Goal: Information Seeking & Learning: Learn about a topic

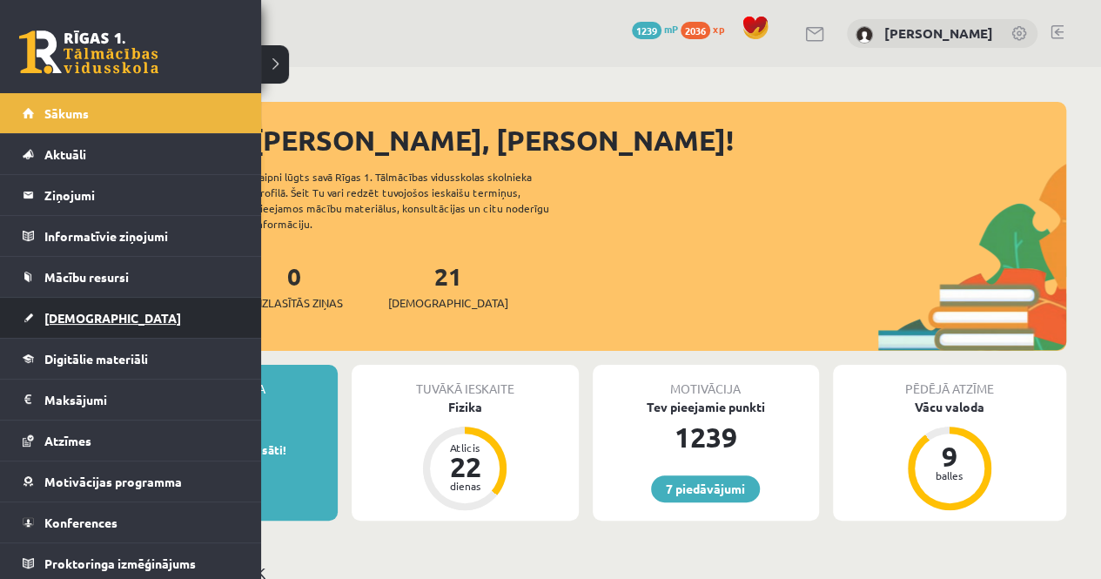
click at [44, 313] on span "[DEMOGRAPHIC_DATA]" at bounding box center [112, 318] width 137 height 16
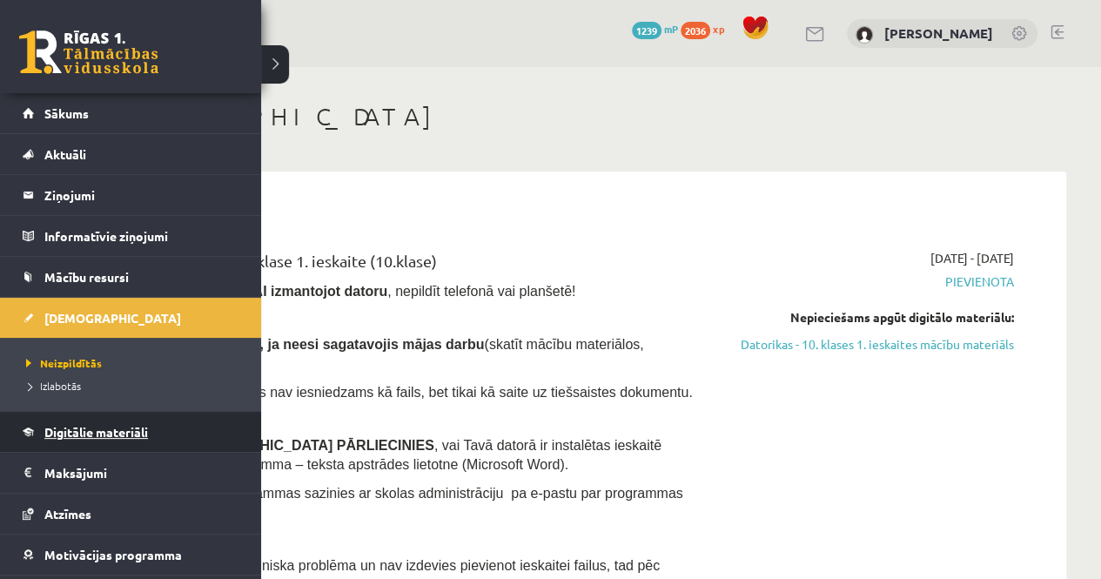
click at [75, 434] on span "Digitālie materiāli" at bounding box center [96, 432] width 104 height 16
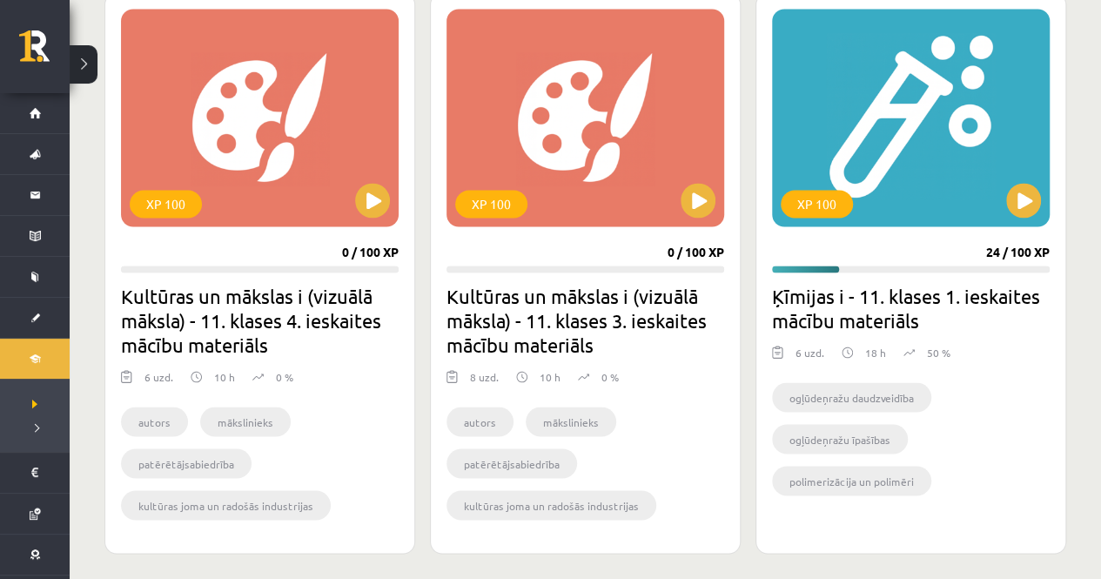
scroll to position [4725, 0]
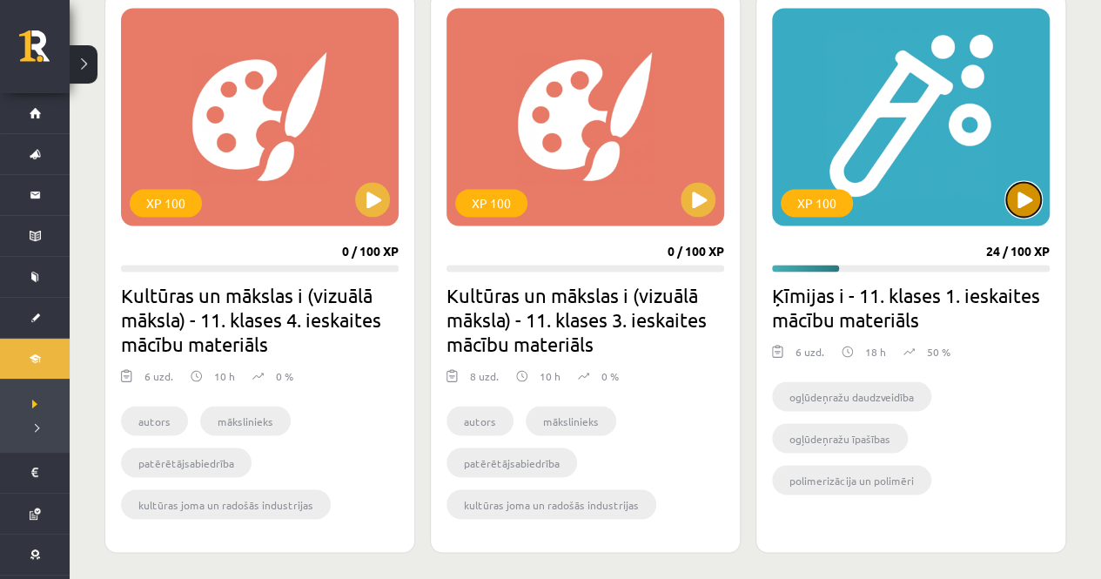
click at [1028, 196] on button at bounding box center [1023, 199] width 35 height 35
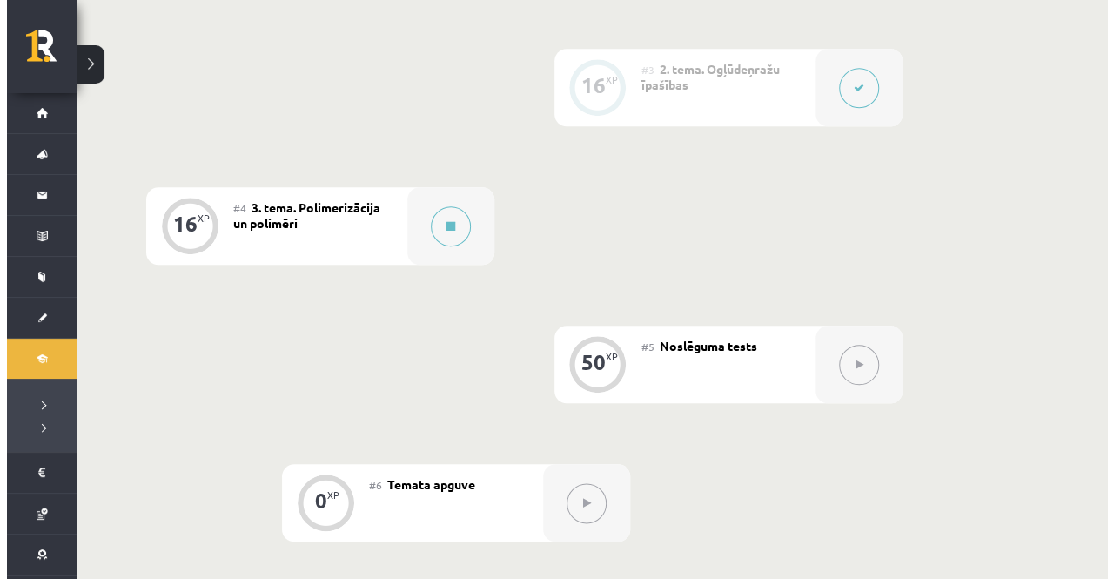
scroll to position [762, 0]
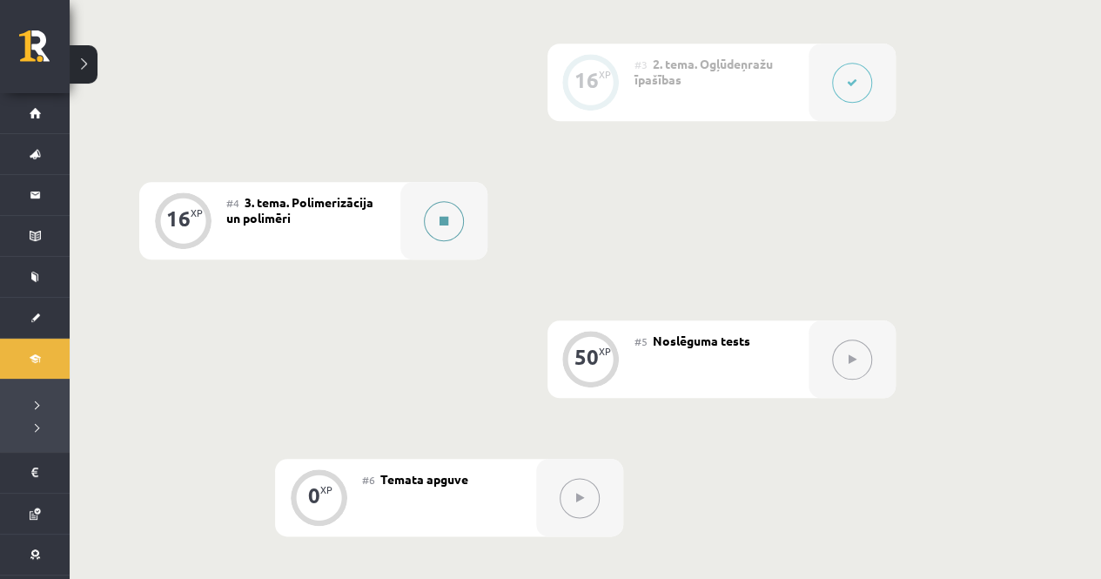
click at [456, 218] on button at bounding box center [444, 221] width 40 height 40
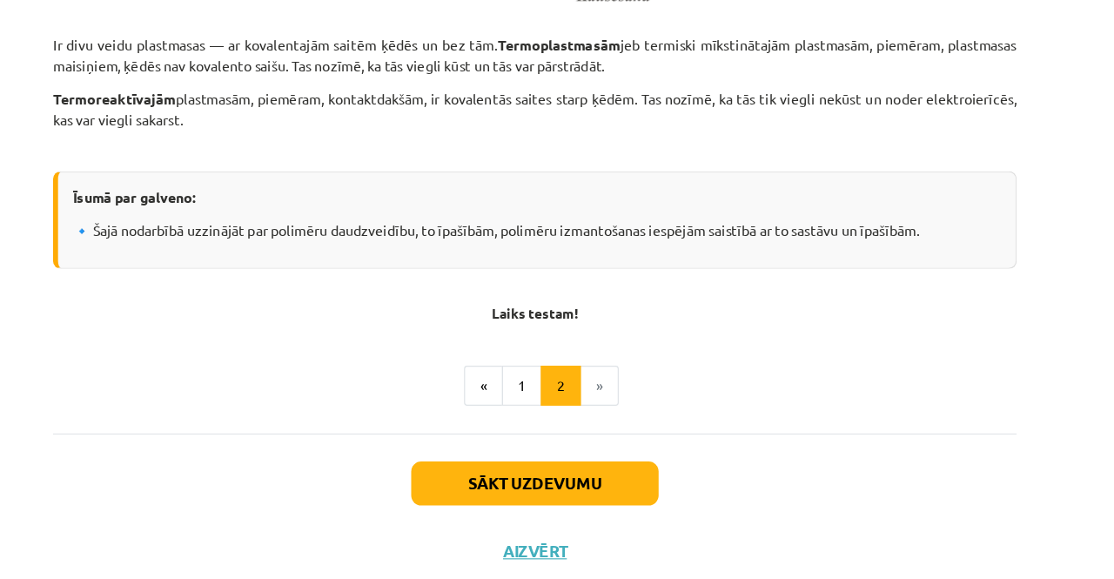
scroll to position [2377, 0]
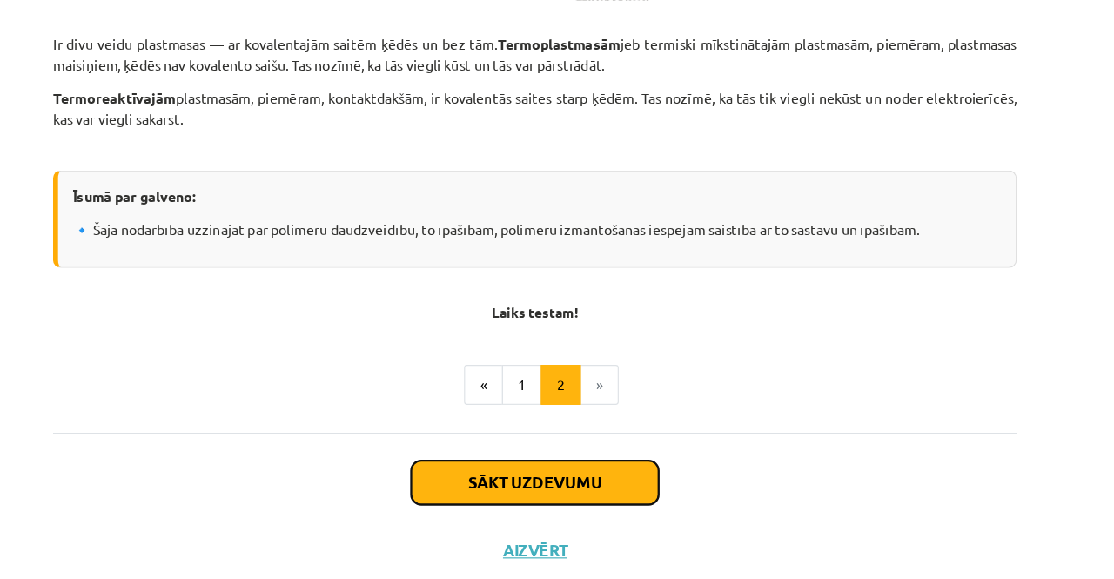
click at [575, 476] on button "Sākt uzdevumu" at bounding box center [557, 457] width 216 height 38
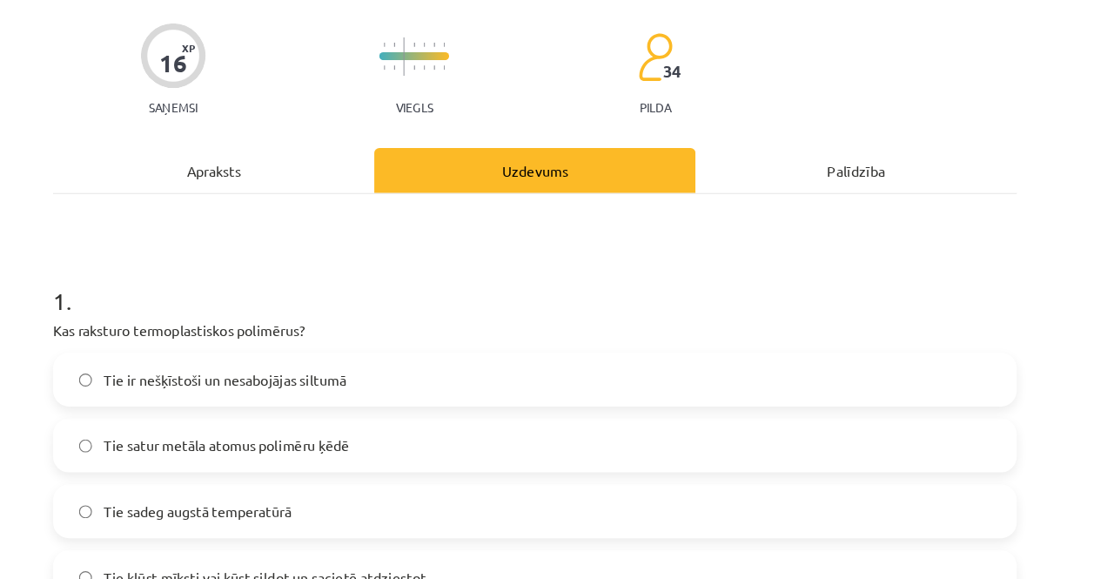
scroll to position [136, 0]
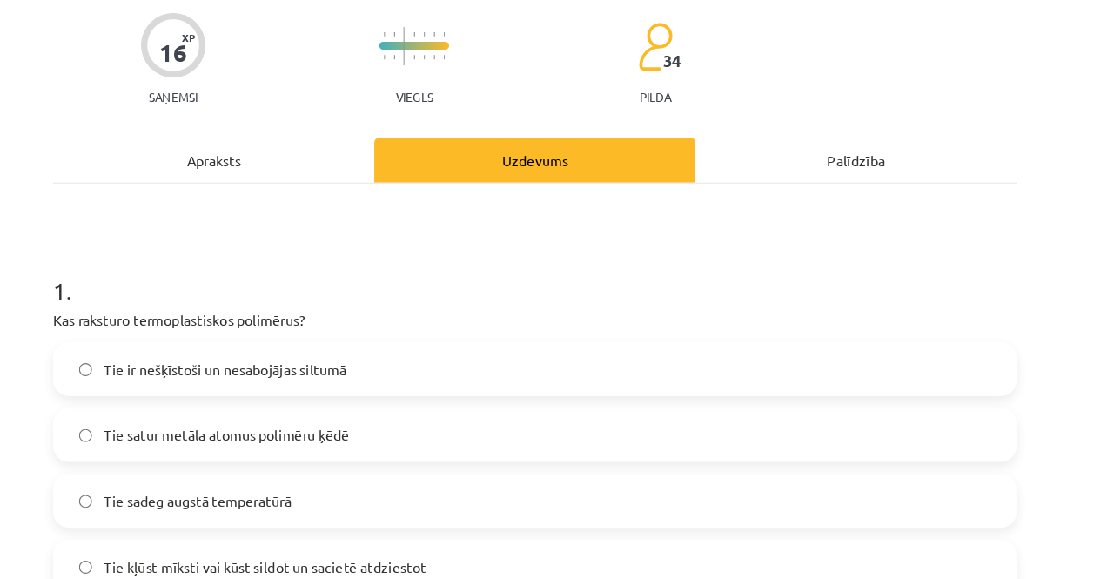
click at [292, 127] on div "Apraksts" at bounding box center [277, 139] width 280 height 39
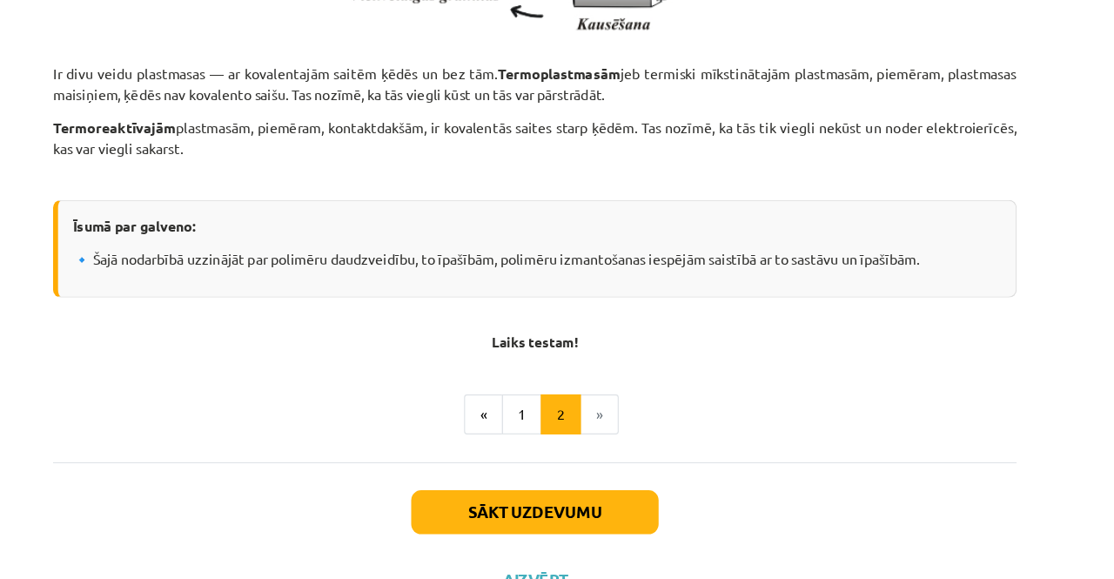
scroll to position [2393, 0]
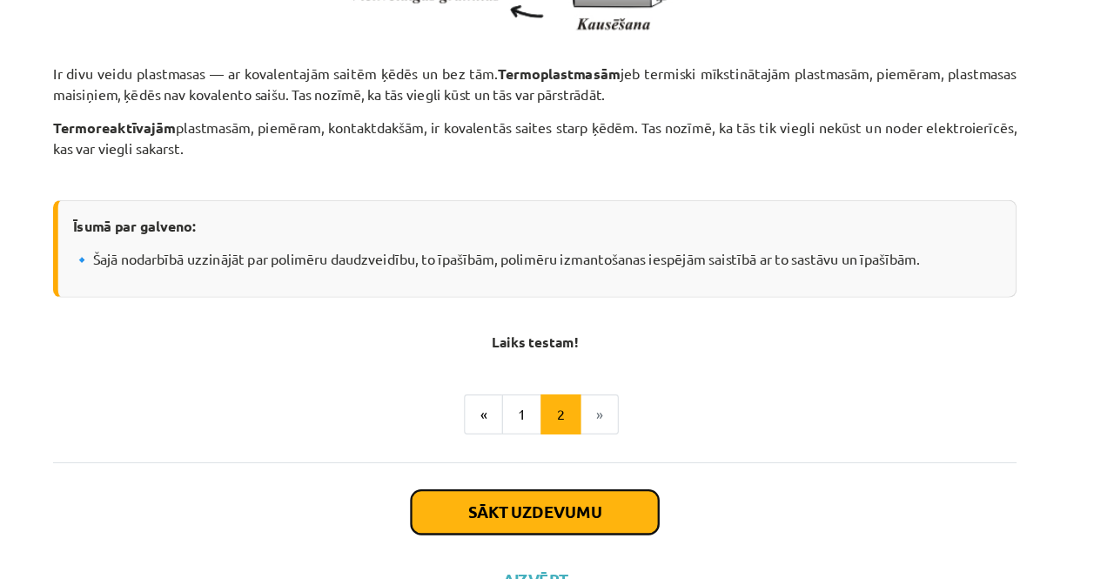
click at [608, 466] on button "Sākt uzdevumu" at bounding box center [557, 446] width 216 height 38
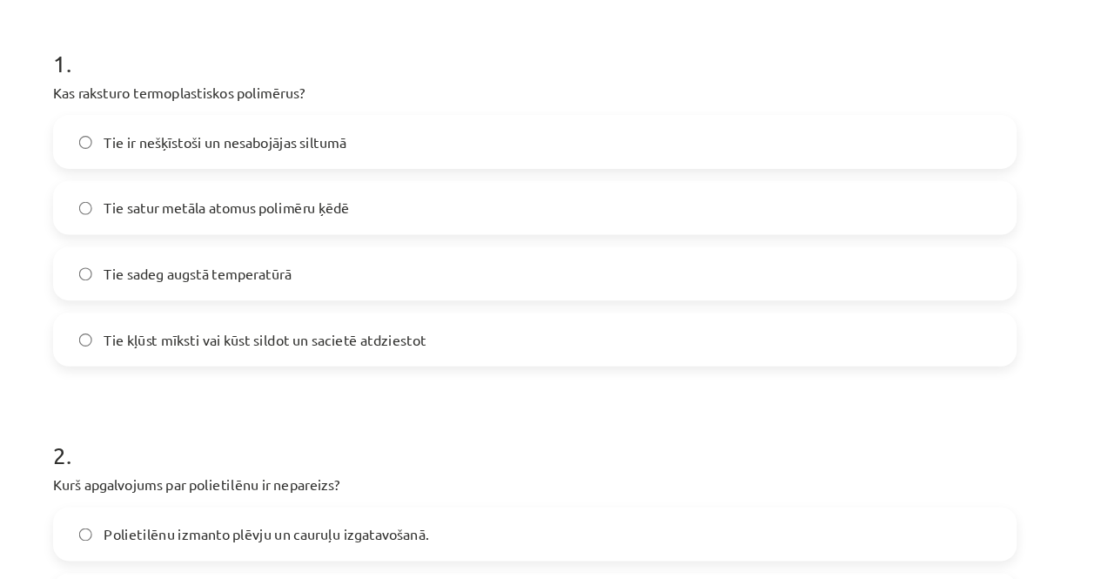
scroll to position [336, 0]
click at [279, 295] on span "Tie kļūst mīksti vai kūst sildot un sacietē atdziestot" at bounding box center [321, 294] width 281 height 18
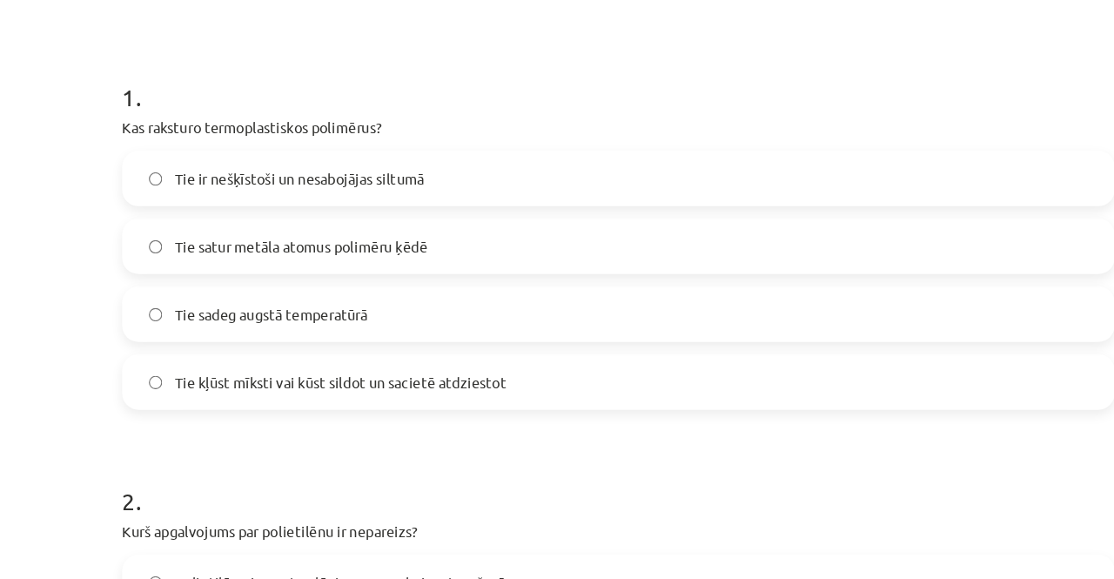
scroll to position [0, 0]
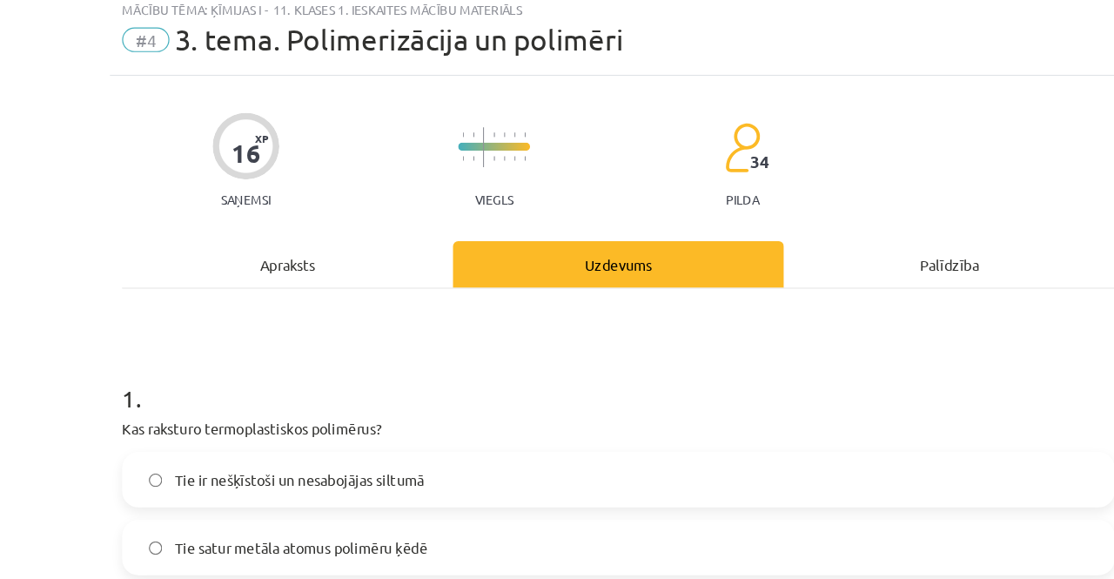
click at [263, 274] on div "Apraksts" at bounding box center [277, 275] width 280 height 39
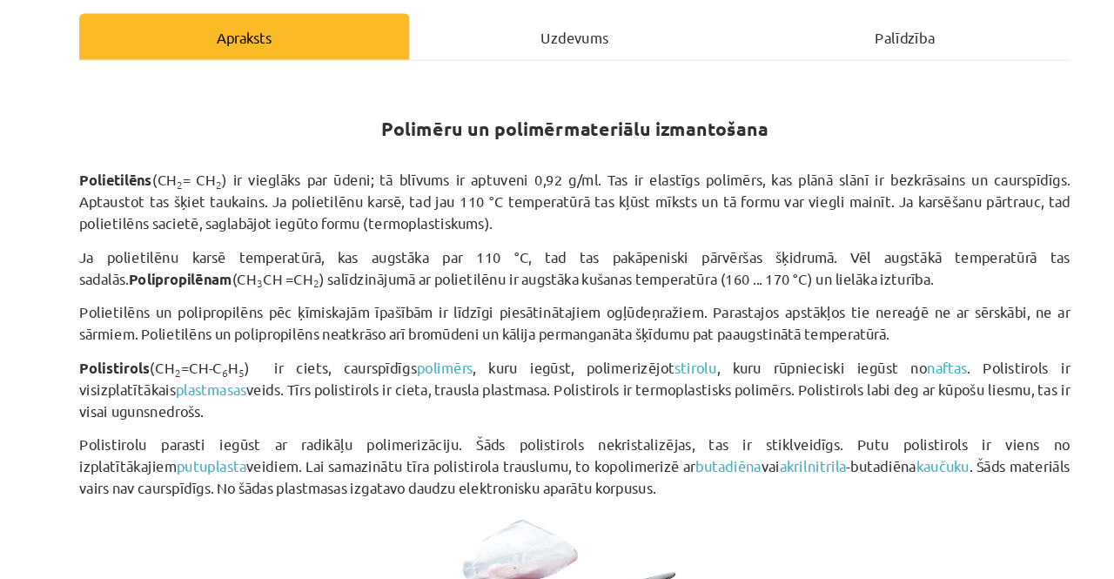
scroll to position [179, 0]
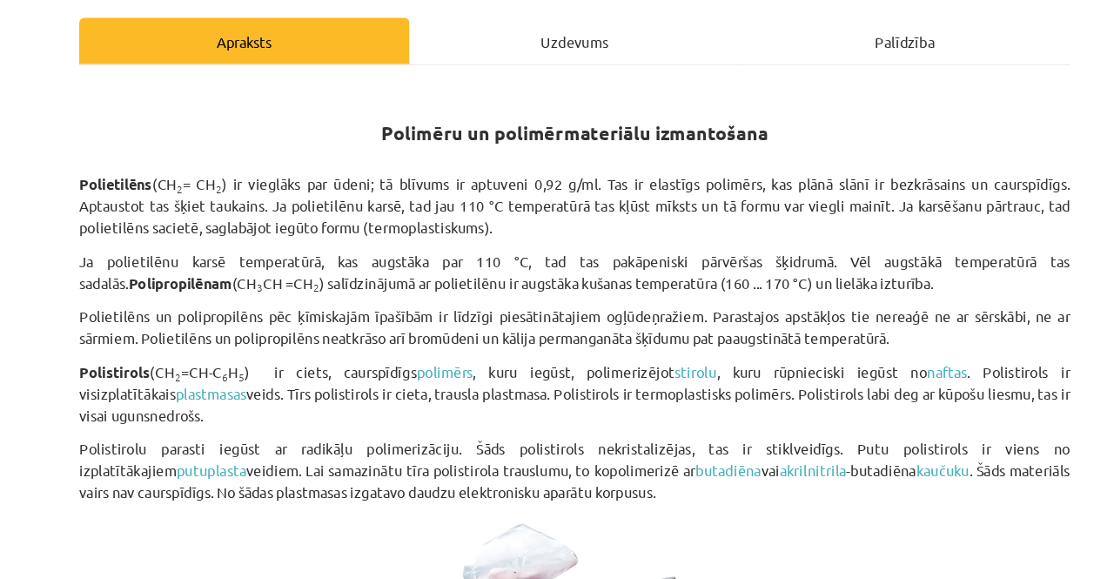
click at [517, 93] on div "Uzdevums" at bounding box center [557, 96] width 280 height 39
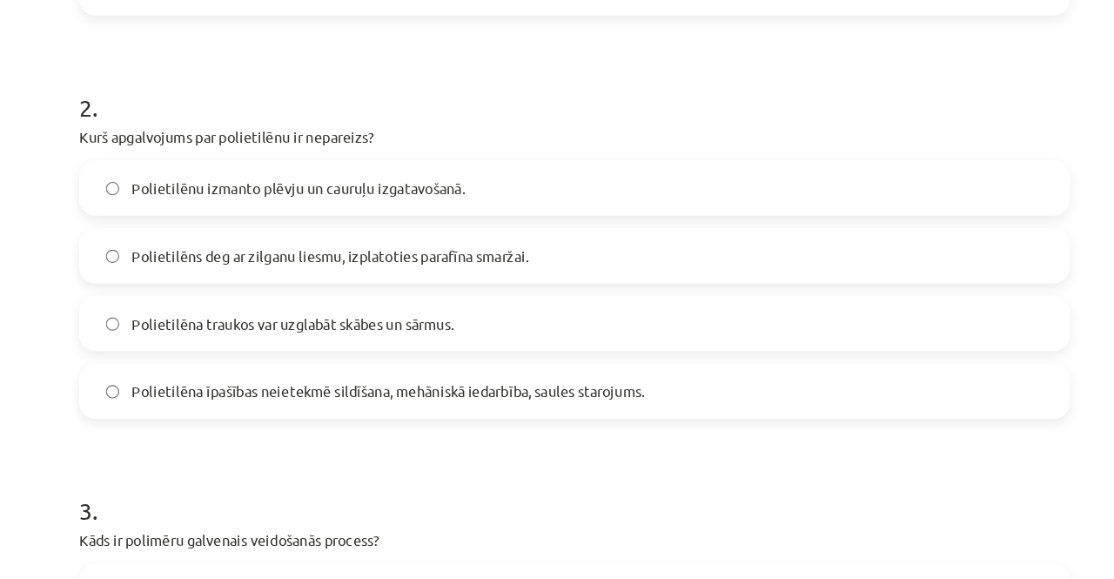
scroll to position [641, 0]
click at [297, 339] on span "Polietilēna īpašības neietekmē sildīšana, mehāniskā iedarbība, saules starojums." at bounding box center [398, 332] width 435 height 18
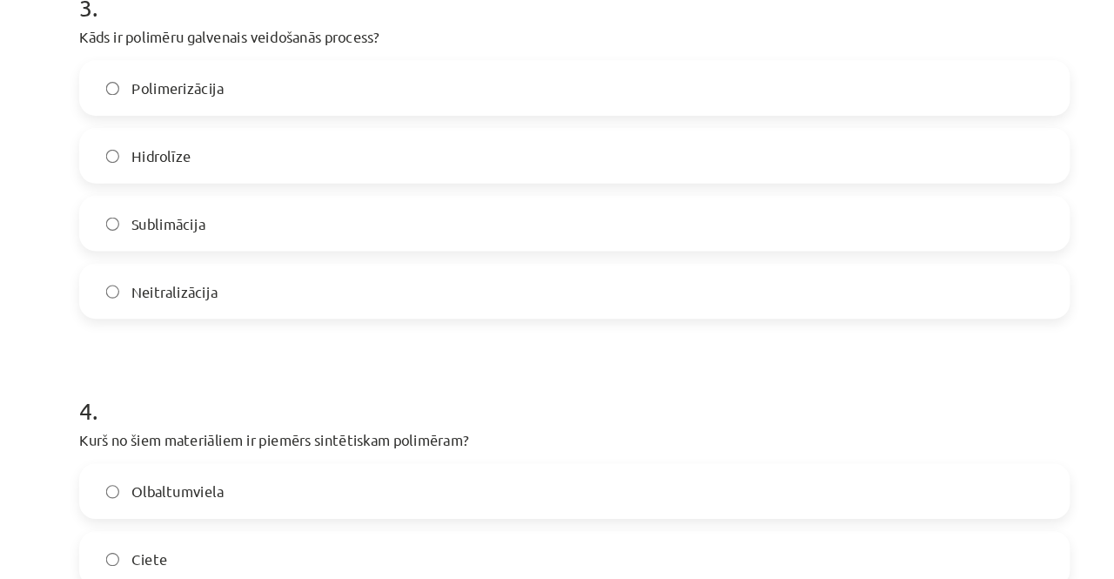
scroll to position [1067, 0]
click at [333, 70] on label "Polimerizācija" at bounding box center [556, 75] width 837 height 44
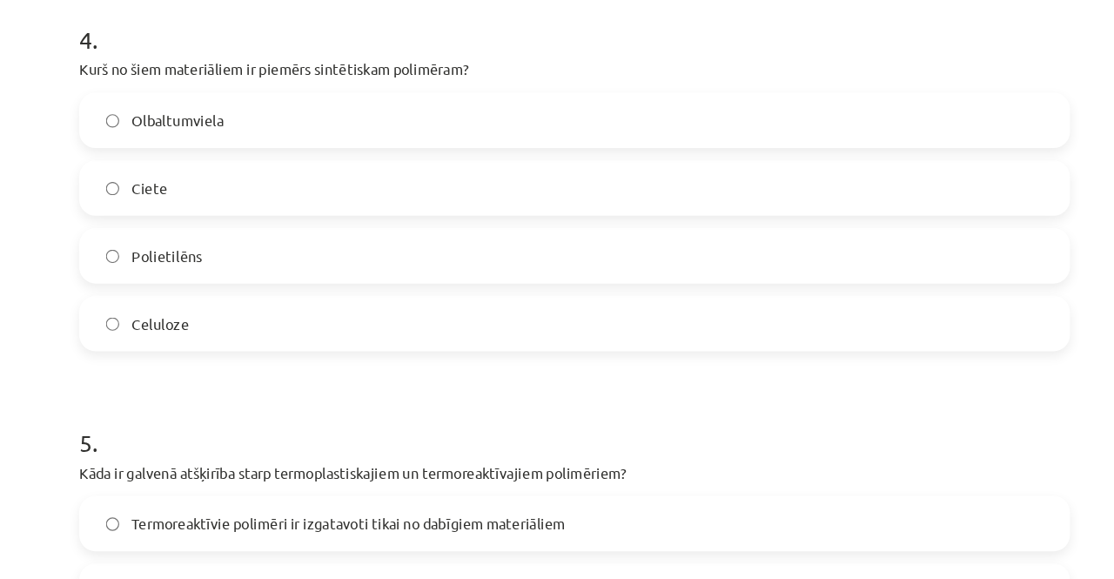
scroll to position [1384, 0]
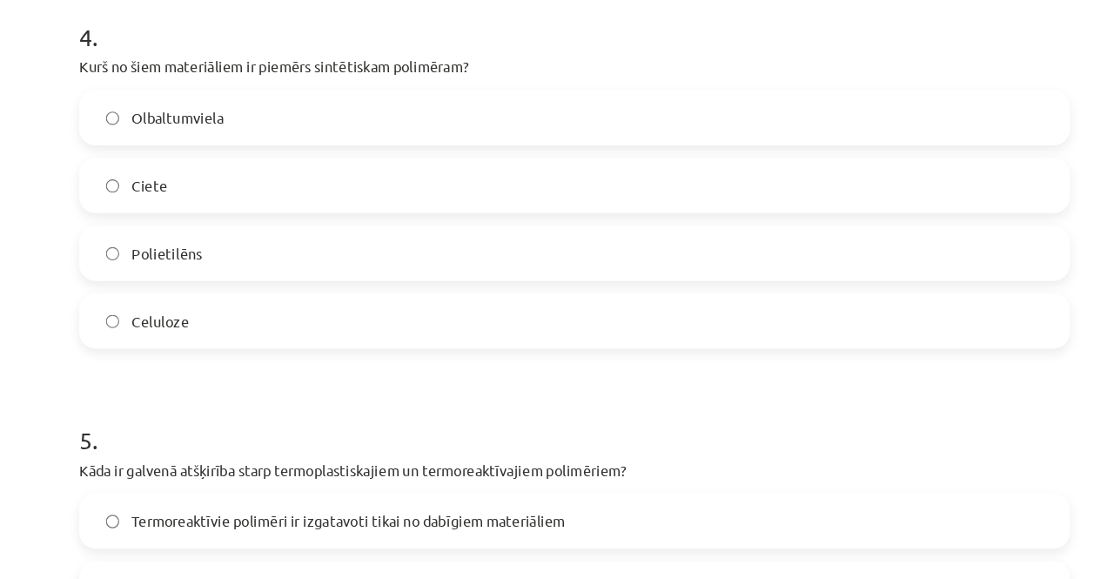
click at [276, 210] on label "Polietilēns" at bounding box center [556, 215] width 837 height 44
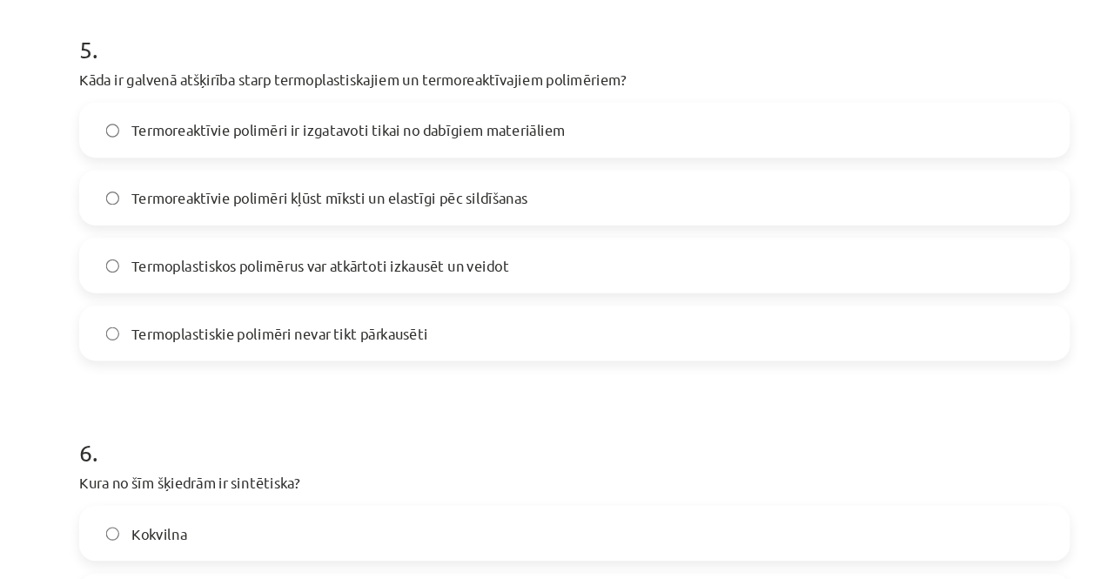
scroll to position [1716, 0]
click at [265, 223] on span "Termoplastiskos polimērus var atkārtoti izkausēt un veidot" at bounding box center [341, 225] width 320 height 18
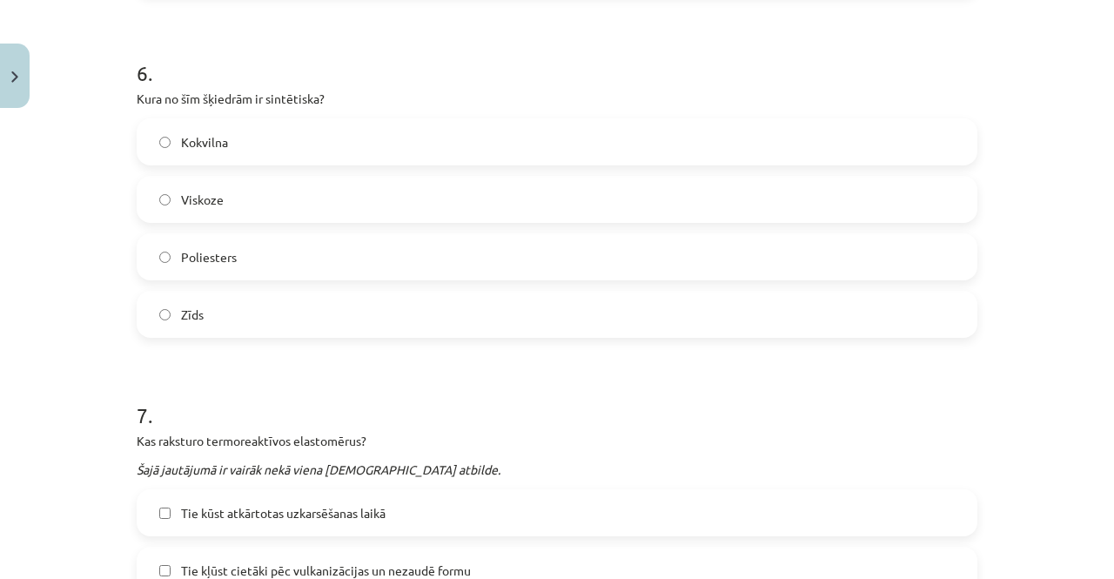
scroll to position [2026, 0]
click at [234, 240] on label "Poliesters" at bounding box center [556, 257] width 837 height 44
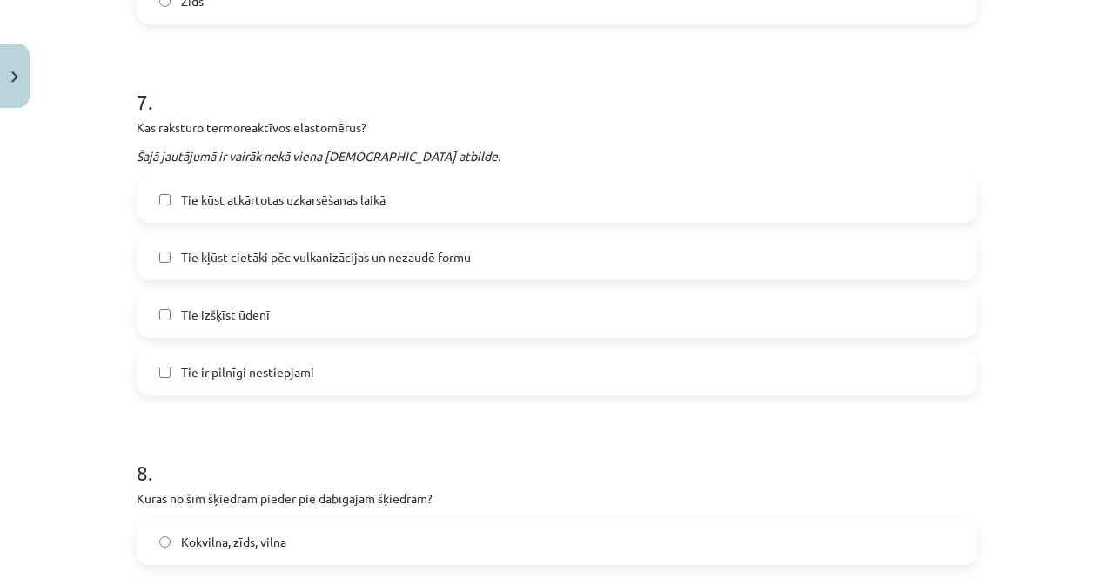
scroll to position [2341, 0]
click at [225, 370] on span "Tie ir pilnīgi nestiepjami" at bounding box center [247, 370] width 133 height 18
click at [324, 260] on span "Tie kļūst cietāki pēc vulkanizācijas un nezaudē formu" at bounding box center [326, 255] width 290 height 18
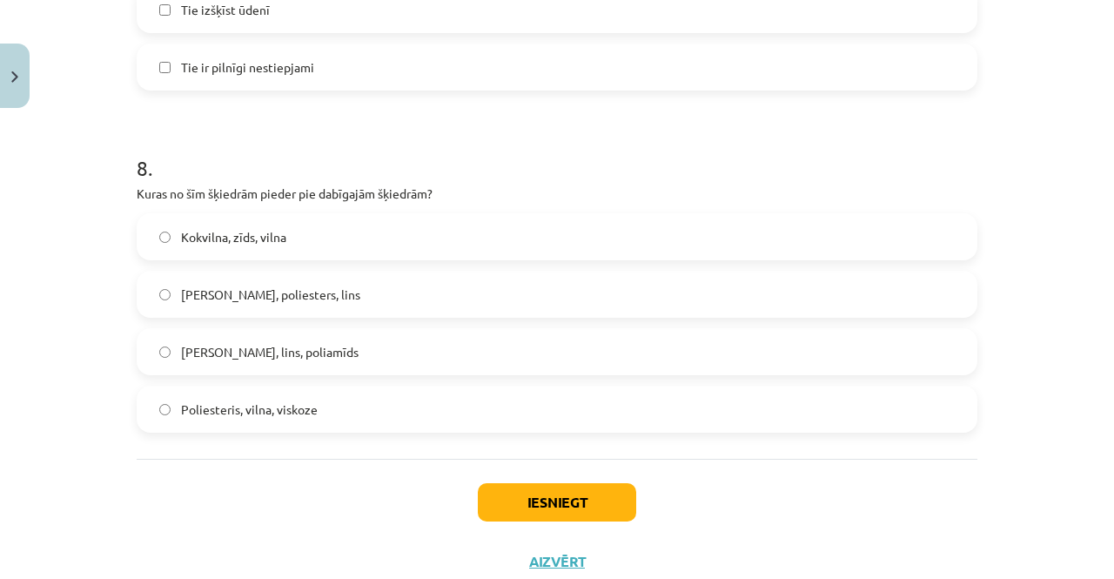
scroll to position [2698, 0]
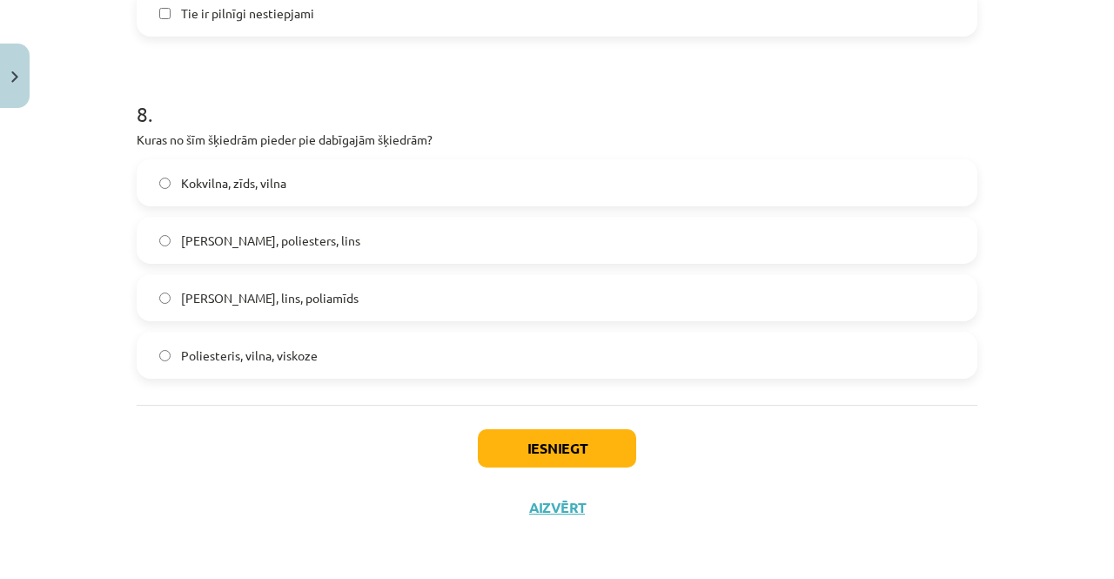
click at [258, 177] on span "Kokvilna, zīds, vilna" at bounding box center [233, 183] width 105 height 18
click at [534, 452] on button "Iesniegt" at bounding box center [557, 448] width 158 height 38
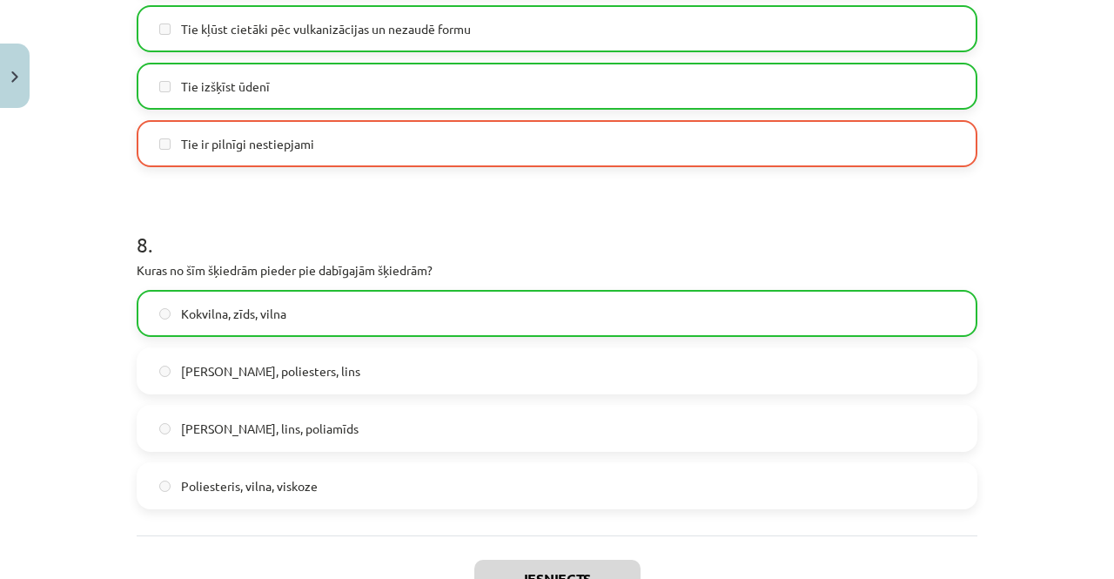
scroll to position [2753, 0]
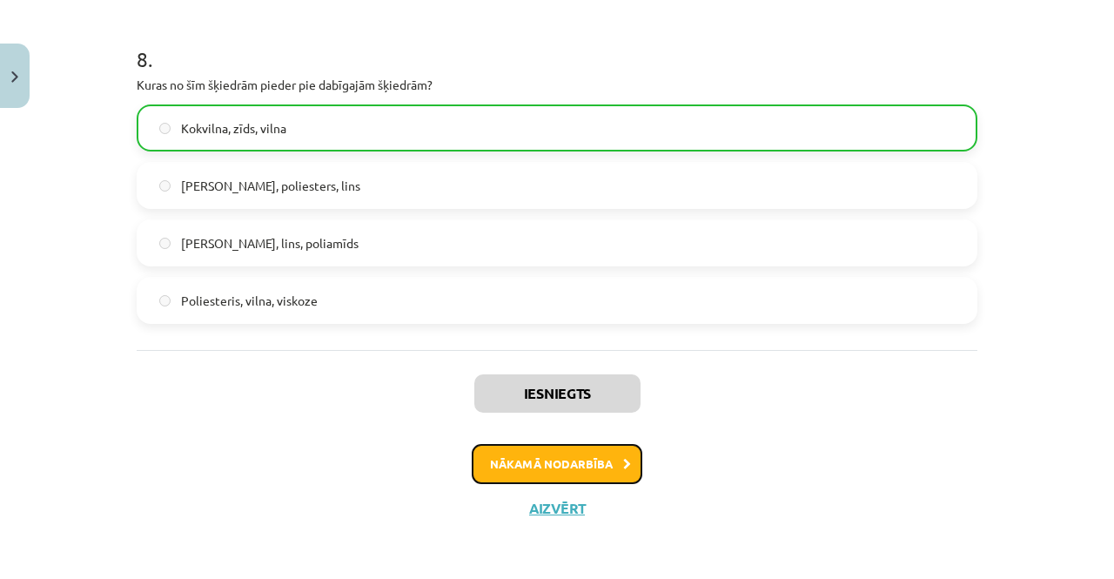
click at [568, 460] on button "Nākamā nodarbība" at bounding box center [557, 464] width 171 height 40
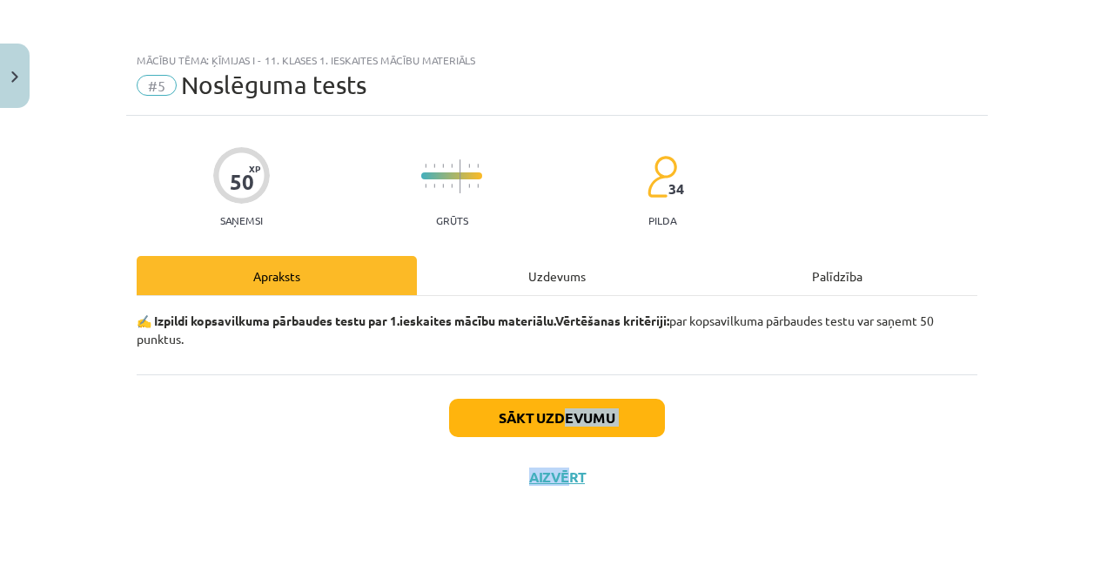
drag, startPoint x: 568, startPoint y: 460, endPoint x: 551, endPoint y: 362, distance: 99.0
click at [561, 416] on div "Sākt uzdevumu Aizvērt" at bounding box center [557, 435] width 841 height 122
click at [386, 75] on div "#5 Noslēguma tests" at bounding box center [557, 85] width 841 height 28
